Goal: Information Seeking & Learning: Learn about a topic

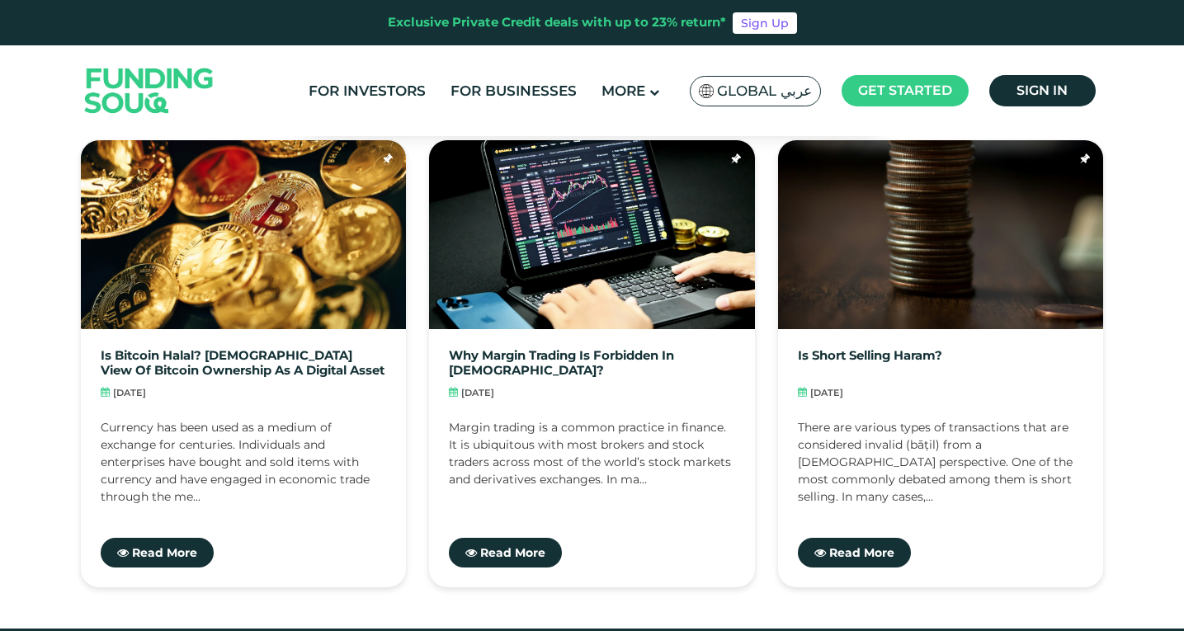
scroll to position [3376, 0]
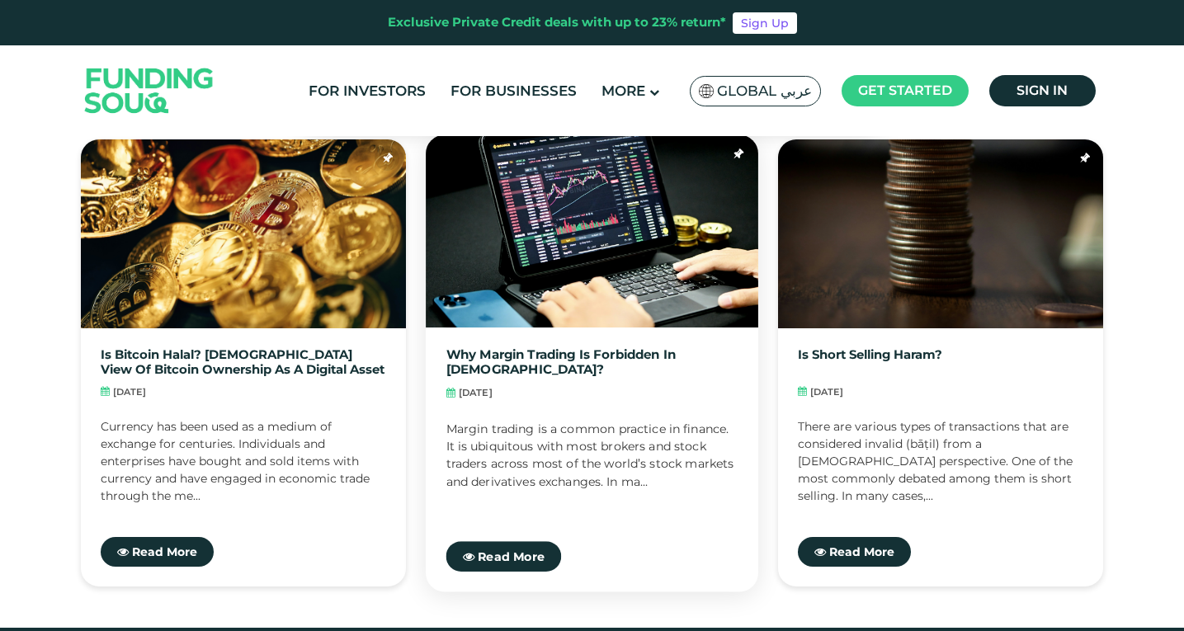
click at [573, 347] on link "Why margin trading is forbidden in [DEMOGRAPHIC_DATA]?" at bounding box center [592, 362] width 292 height 30
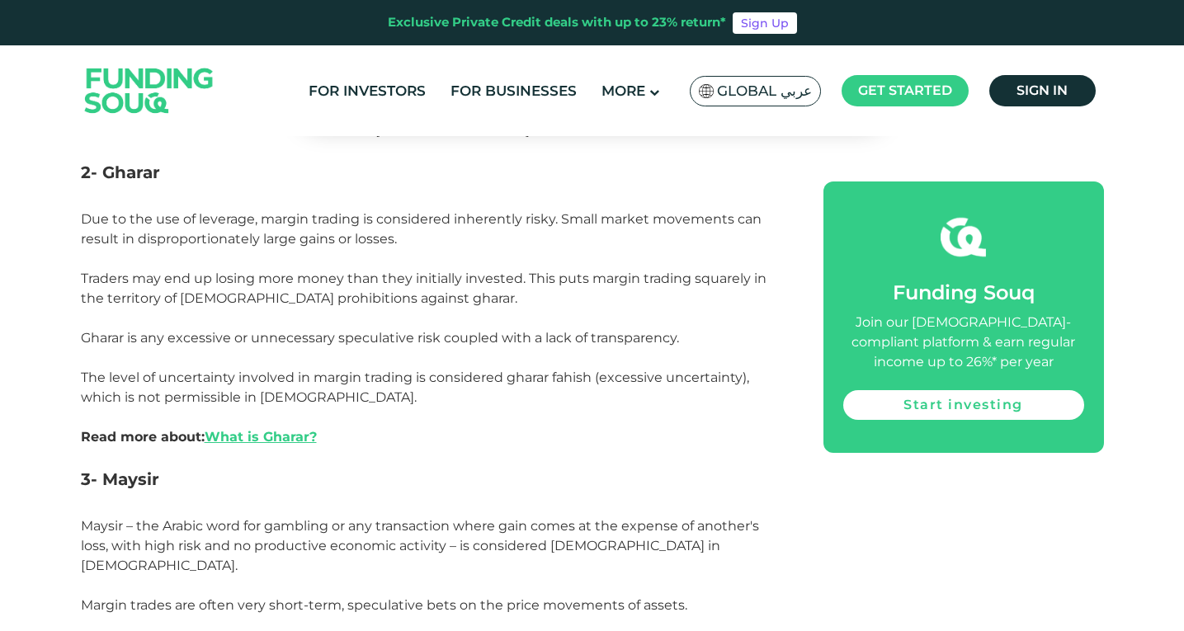
scroll to position [1779, 0]
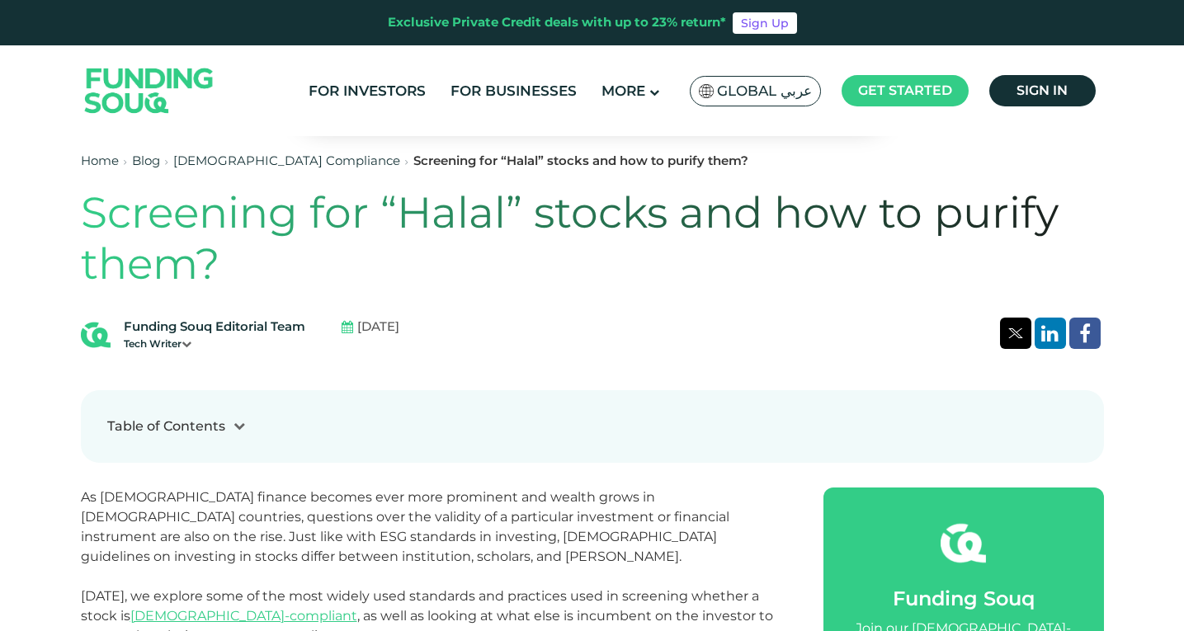
scroll to position [448, 0]
